Goal: Task Accomplishment & Management: Use online tool/utility

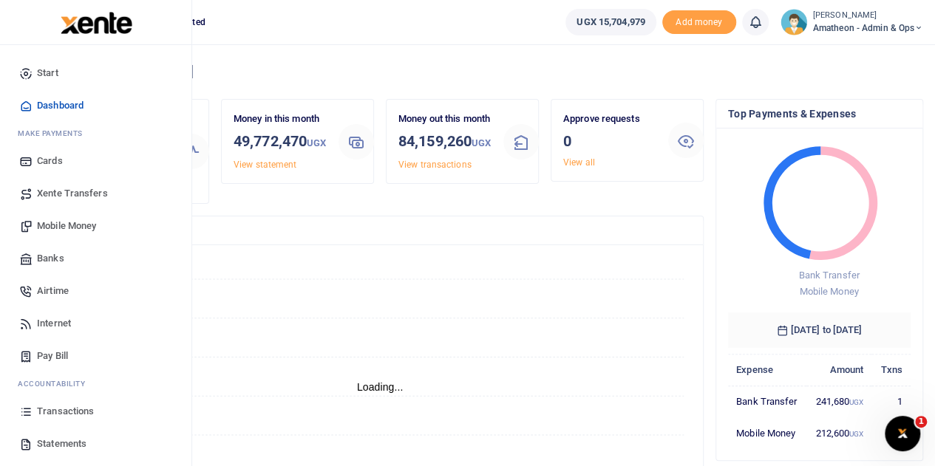
click at [47, 441] on span "Statements" at bounding box center [62, 444] width 50 height 15
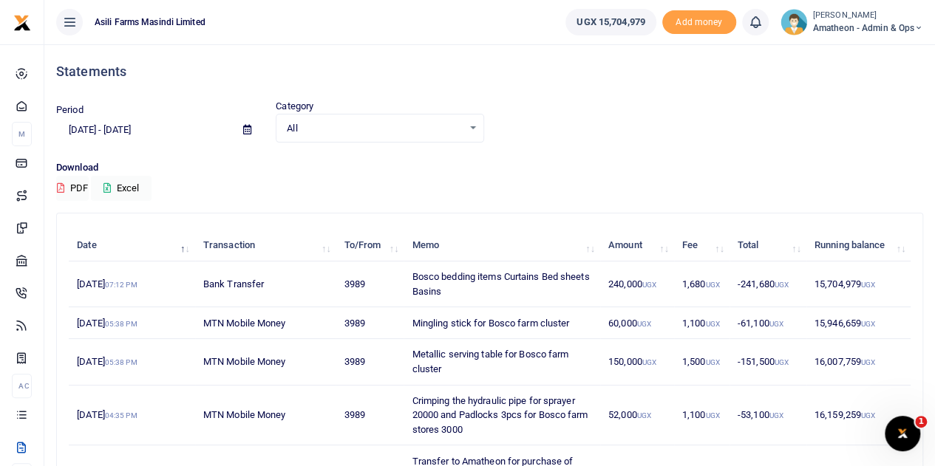
click at [245, 128] on icon at bounding box center [247, 130] width 8 height 10
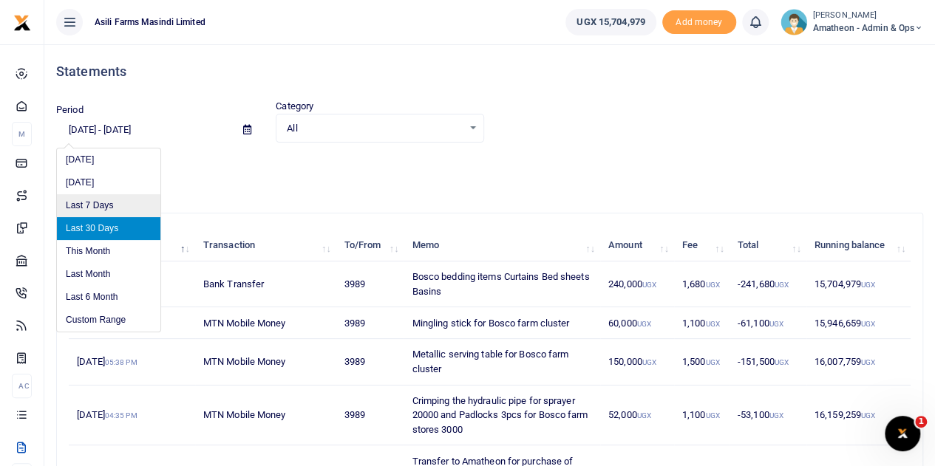
click at [93, 206] on li "Last 7 Days" at bounding box center [108, 205] width 103 height 23
type input "[DATE] - [DATE]"
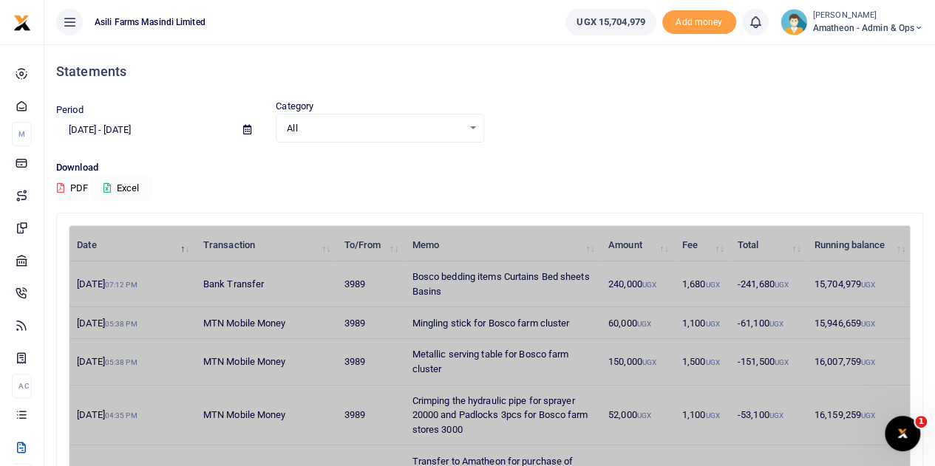
click at [137, 186] on button "Excel" at bounding box center [121, 188] width 61 height 25
